Goal: Navigation & Orientation: Find specific page/section

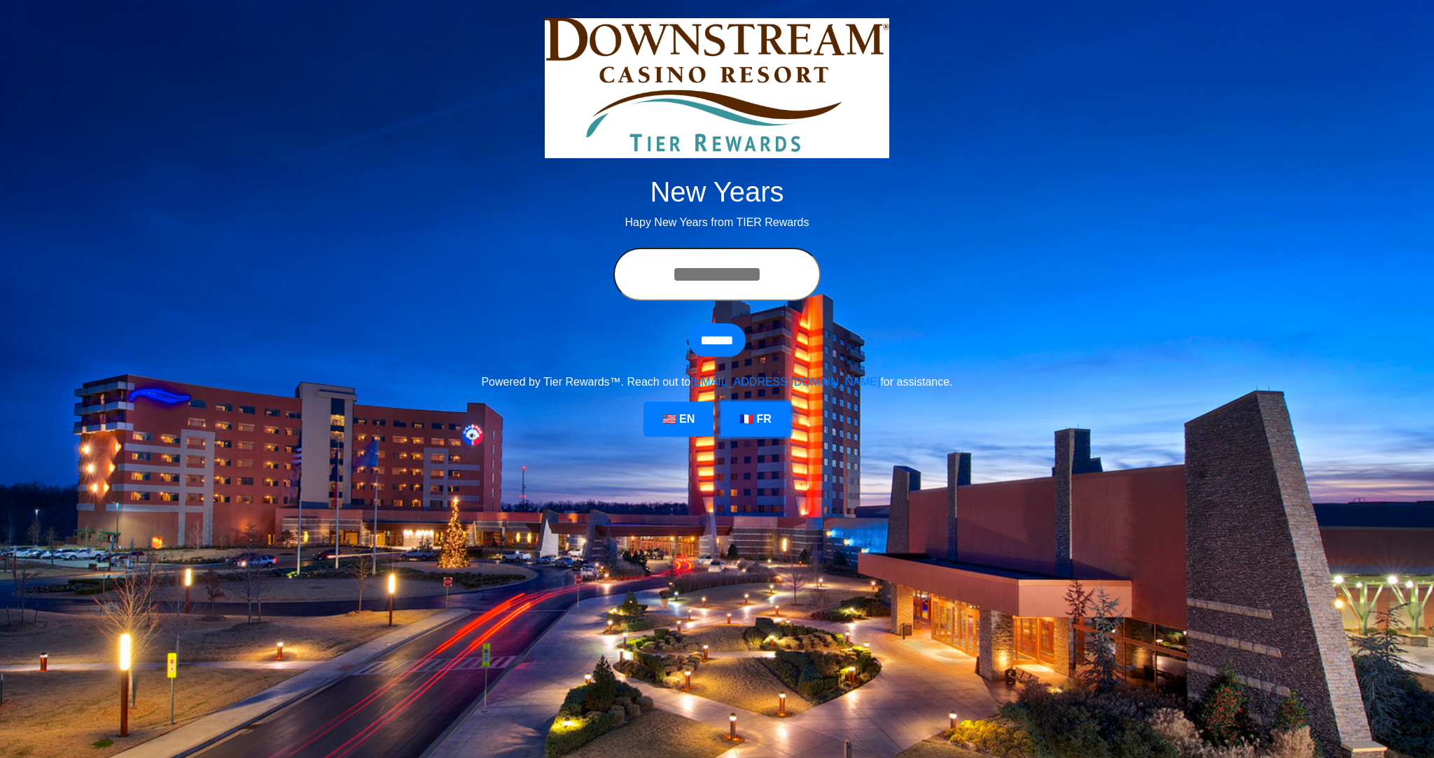
click at [727, 421] on link "🇫🇷 FR" at bounding box center [755, 419] width 70 height 35
click at [675, 426] on link "🇺🇸 EN" at bounding box center [678, 419] width 70 height 35
click at [751, 421] on link "🇫🇷 FR" at bounding box center [755, 419] width 70 height 35
